Goal: Book appointment/travel/reservation

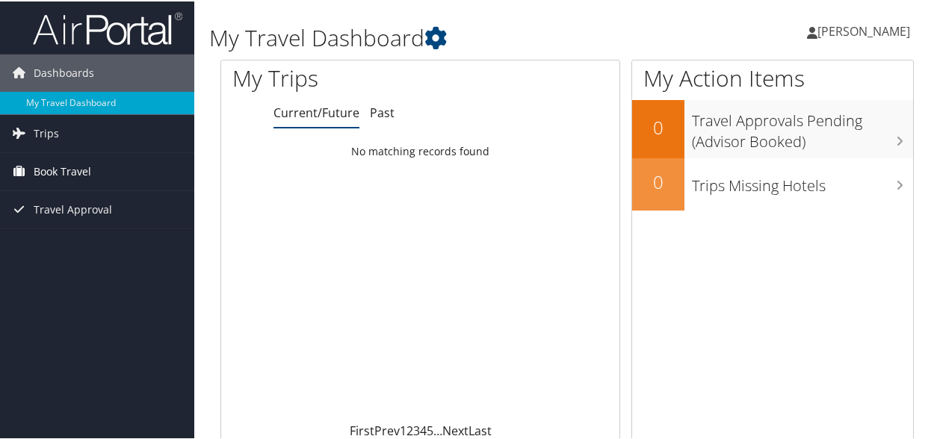
click at [58, 165] on span "Book Travel" at bounding box center [63, 170] width 58 height 37
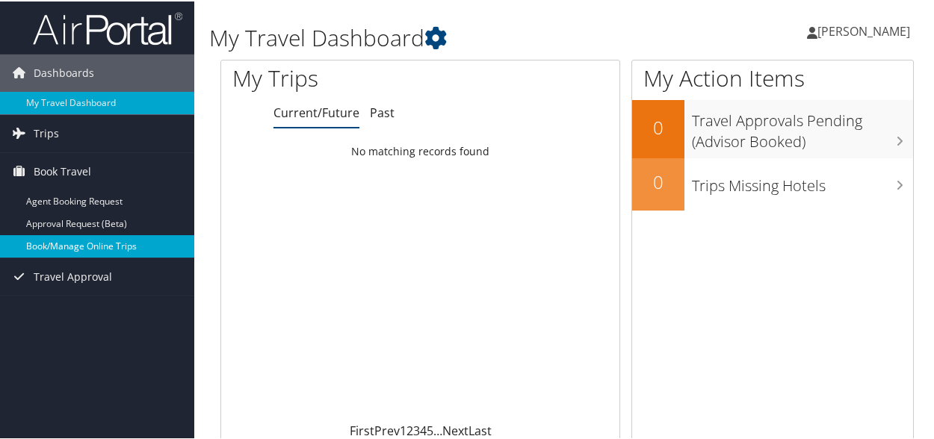
click at [98, 244] on link "Book/Manage Online Trips" at bounding box center [97, 245] width 194 height 22
